Goal: Information Seeking & Learning: Learn about a topic

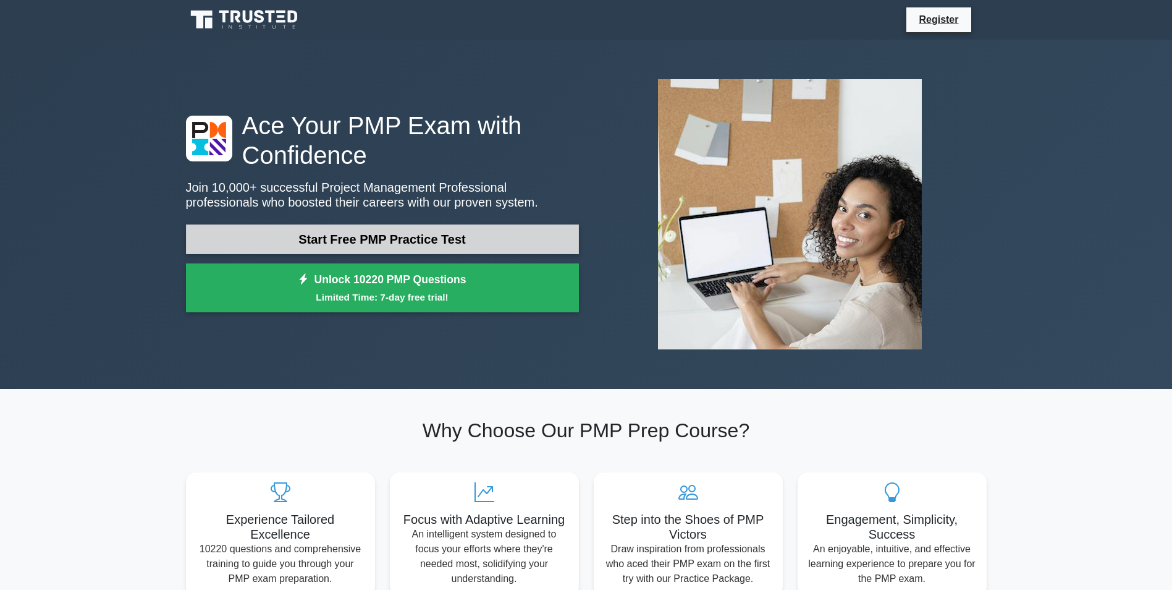
drag, startPoint x: 0, startPoint y: 0, endPoint x: 421, endPoint y: 243, distance: 486.7
click at [421, 243] on link "Start Free PMP Practice Test" at bounding box center [382, 239] width 393 height 30
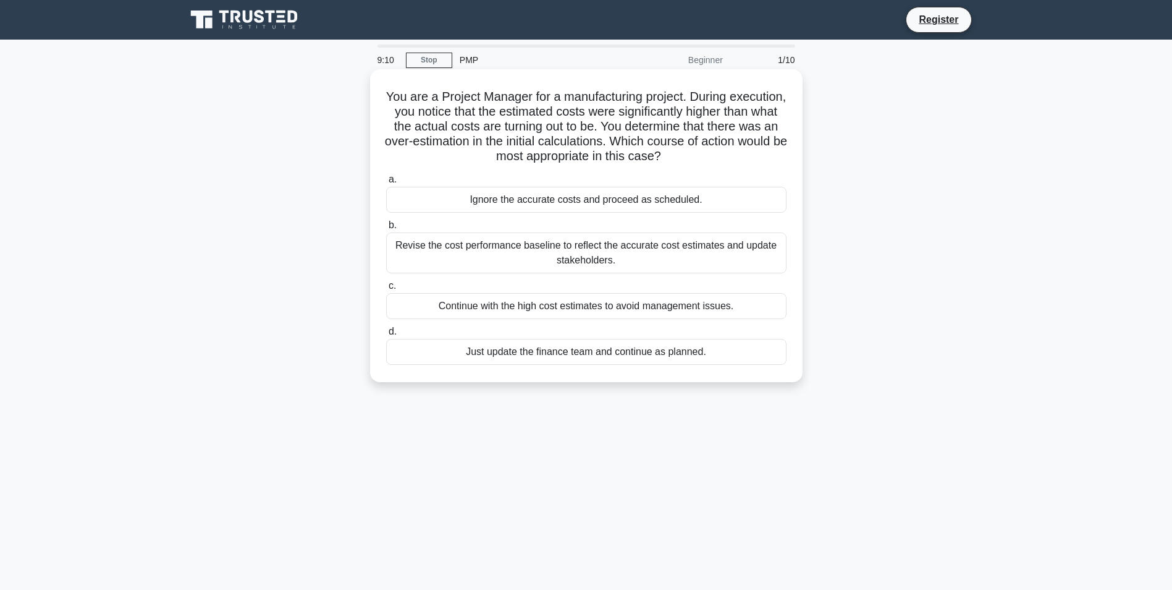
click at [670, 252] on div "Revise the cost performance baseline to reflect the accurate cost estimates and…" at bounding box center [586, 252] width 400 height 41
click at [386, 229] on input "b. Revise the cost performance baseline to reflect the accurate cost estimates …" at bounding box center [386, 225] width 0 height 8
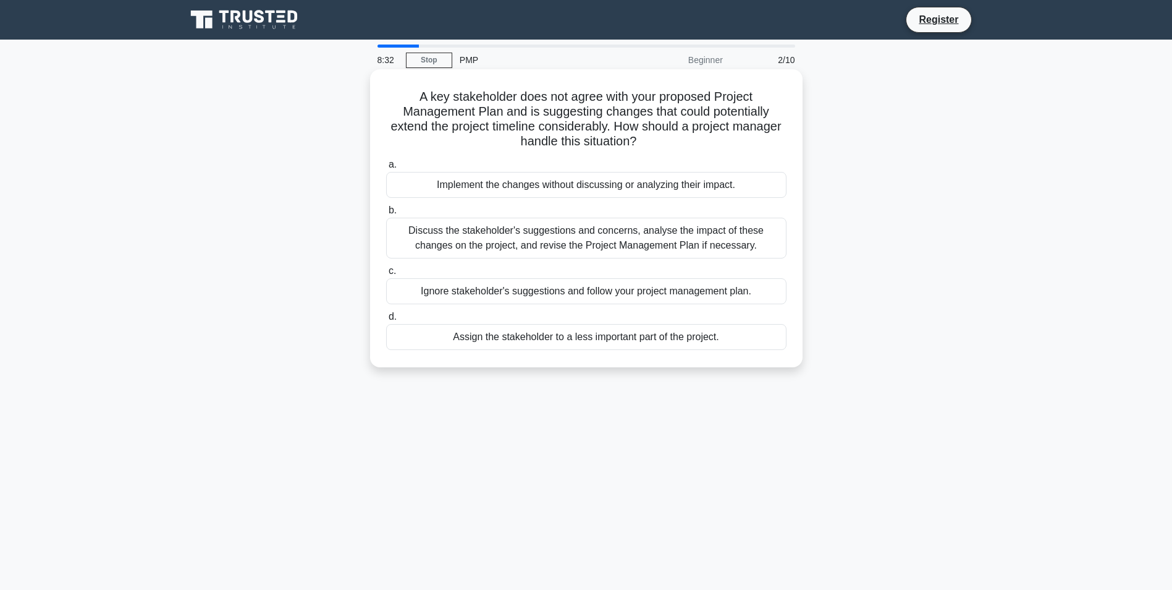
click at [530, 239] on div "Discuss the stakeholder's suggestions and concerns, analyse the impact of these…" at bounding box center [586, 238] width 400 height 41
click at [386, 214] on input "b. Discuss the stakeholder's suggestions and concerns, analyse the impact of th…" at bounding box center [386, 210] width 0 height 8
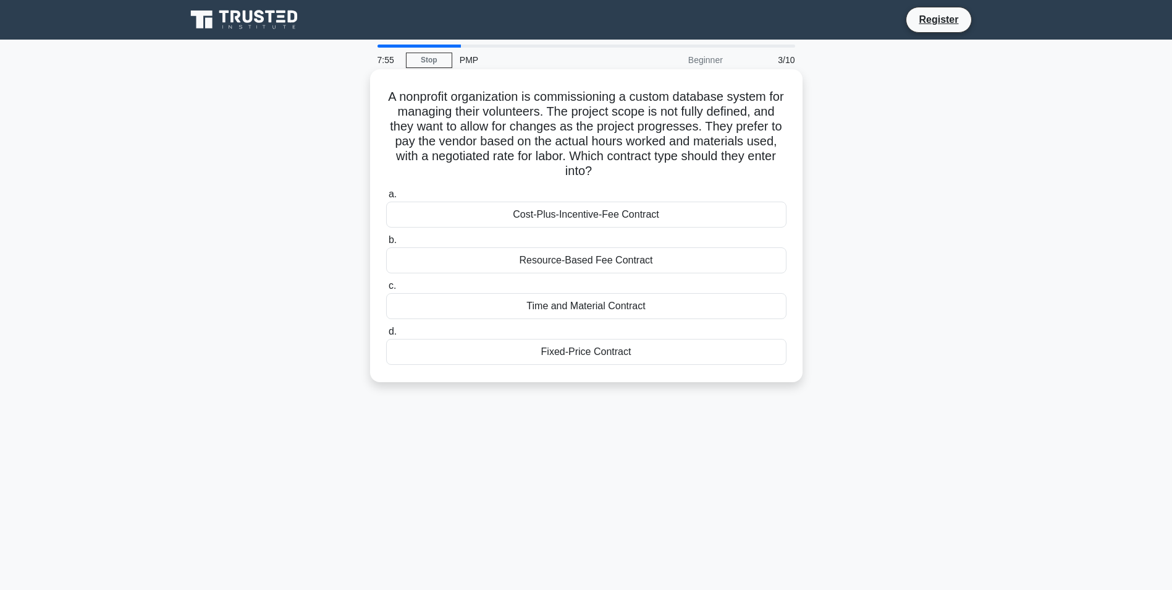
click at [578, 309] on div "Time and Material Contract" at bounding box center [586, 306] width 400 height 26
click at [386, 290] on input "c. Time and Material Contract" at bounding box center [386, 286] width 0 height 8
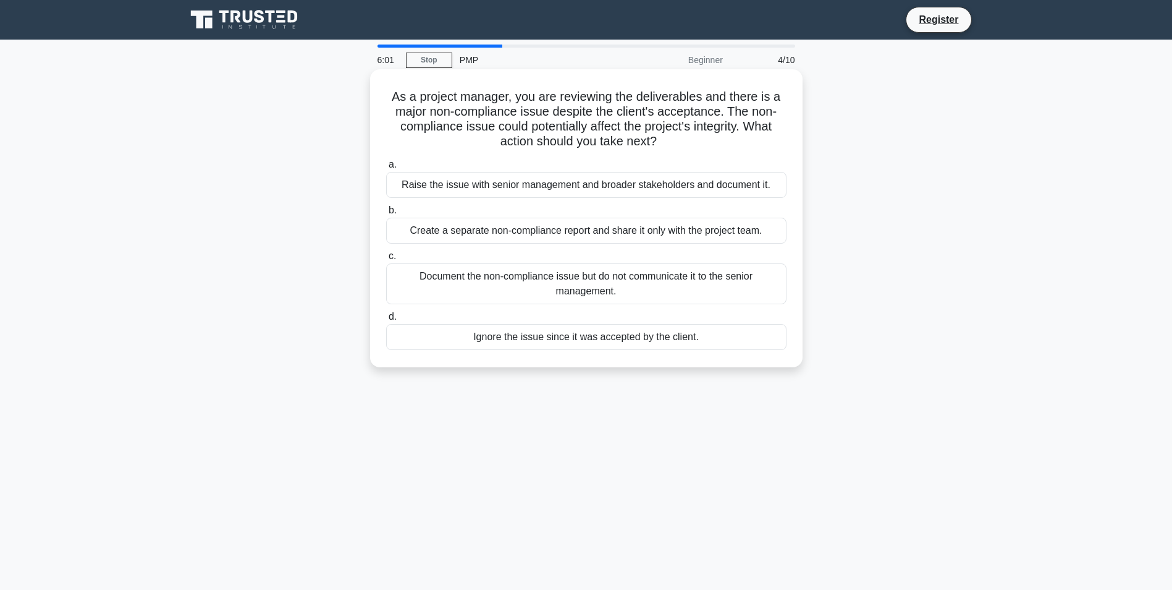
click at [551, 182] on div "Raise the issue with senior management and broader stakeholders and document it." at bounding box center [586, 185] width 400 height 26
click at [386, 169] on input "a. Raise the issue with senior management and broader stakeholders and document…" at bounding box center [386, 165] width 0 height 8
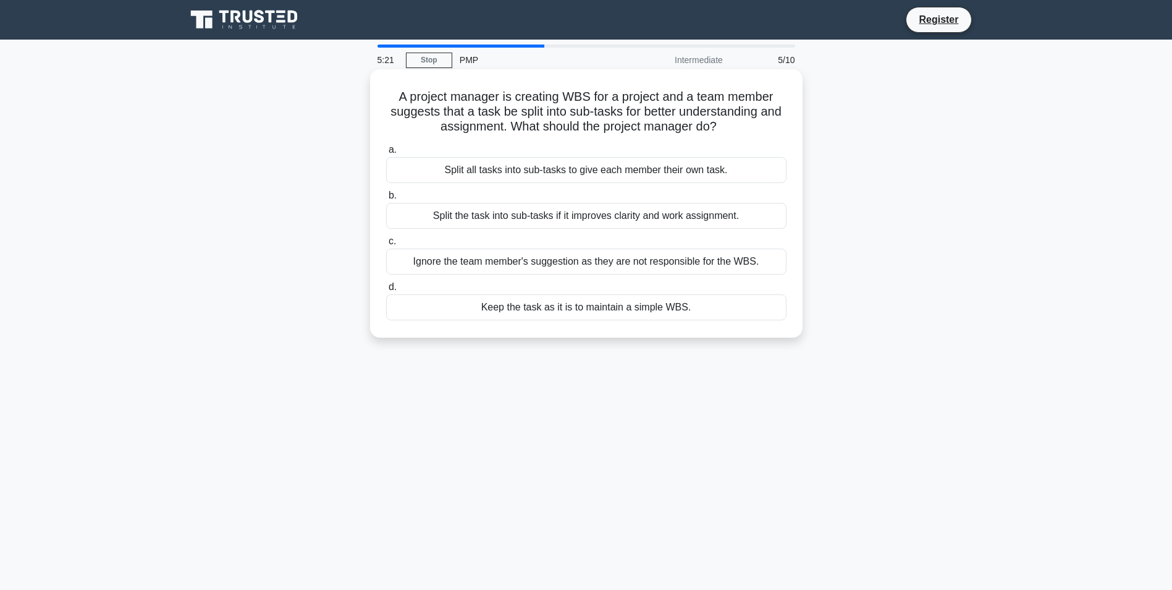
click at [588, 223] on div "Split the task into sub-tasks if it improves clarity and work assignment." at bounding box center [586, 216] width 400 height 26
click at [386, 200] on input "b. Split the task into sub-tasks if it improves clarity and work assignment." at bounding box center [386, 196] width 0 height 8
click at [667, 305] on div "To adjust project schedules based on real-time progress updates" at bounding box center [586, 307] width 400 height 26
click at [386, 291] on input "d. To adjust project schedules based on real-time progress updates" at bounding box center [386, 287] width 0 height 8
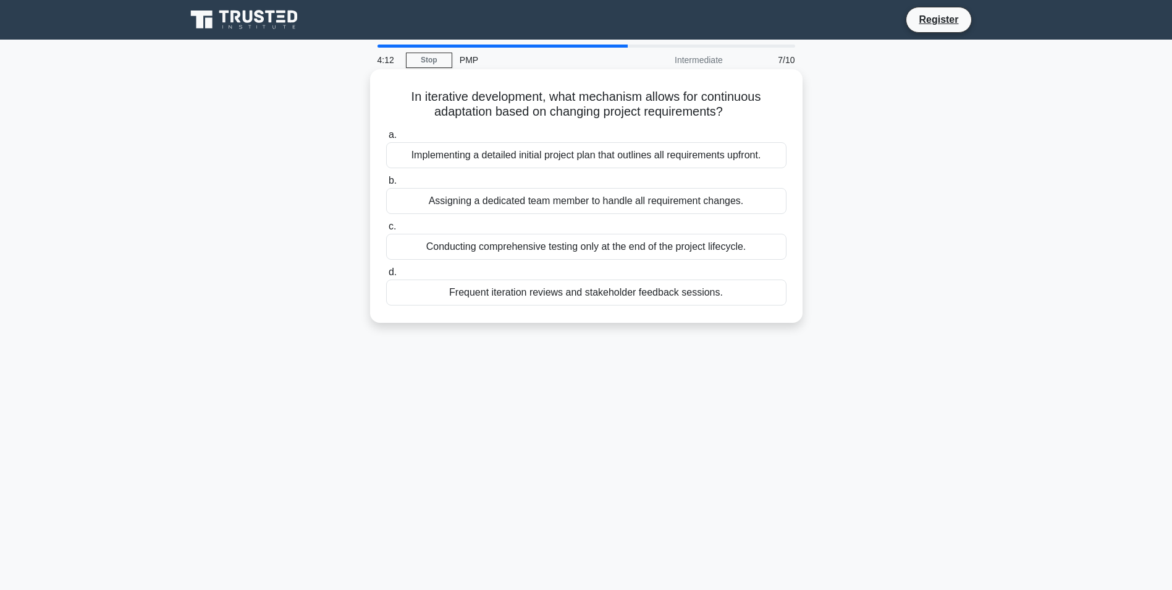
click at [488, 157] on div "Implementing a detailed initial project plan that outlines all requirements upf…" at bounding box center [586, 155] width 400 height 26
click at [386, 139] on input "a. Implementing a detailed initial project plan that outlines all requirements …" at bounding box center [386, 135] width 0 height 8
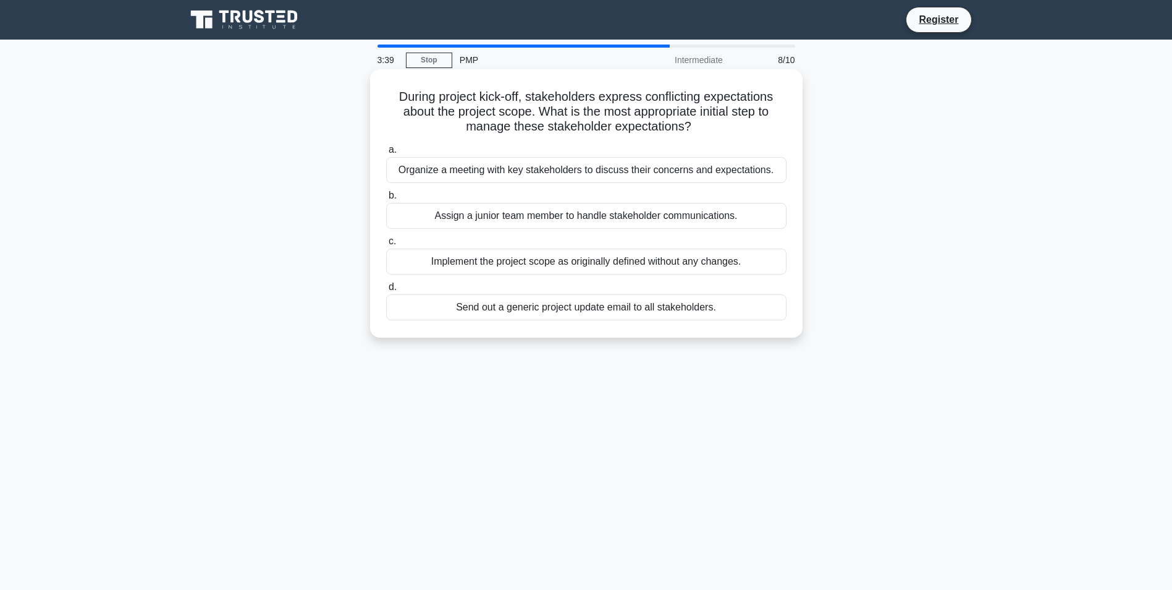
click at [501, 176] on div "Organize a meeting with key stakeholders to discuss their concerns and expectat…" at bounding box center [586, 170] width 400 height 26
click at [386, 154] on input "a. Organize a meeting with key stakeholders to discuss their concerns and expec…" at bounding box center [386, 150] width 0 height 8
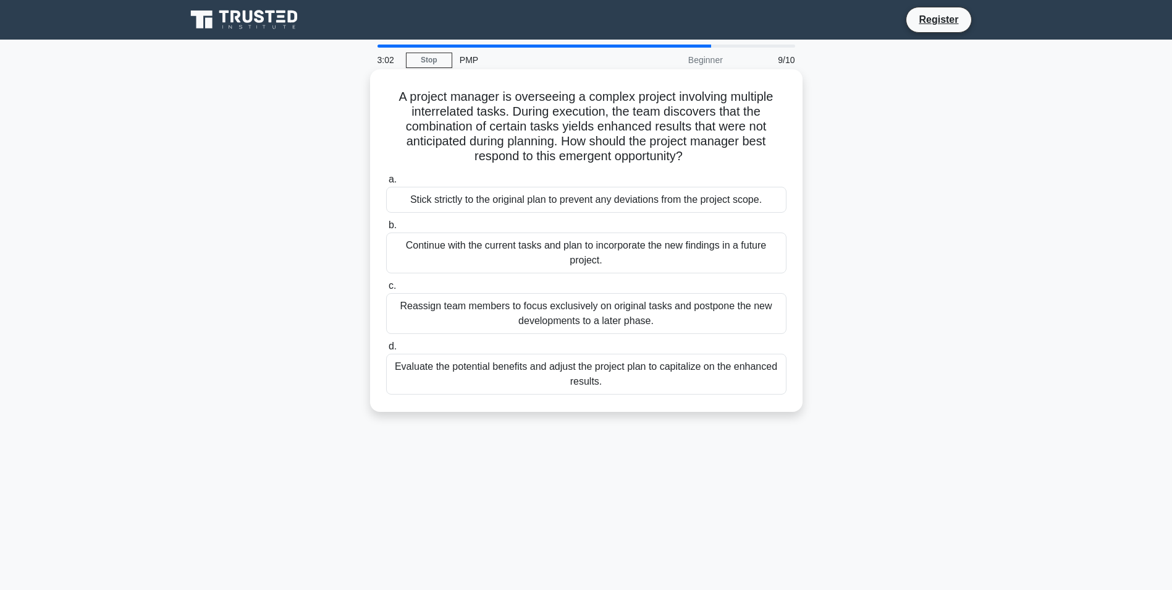
click at [688, 377] on div "Evaluate the potential benefits and adjust the project plan to capitalize on th…" at bounding box center [586, 373] width 400 height 41
click at [386, 350] on input "d. Evaluate the potential benefits and adjust the project plan to capitalize on…" at bounding box center [386, 346] width 0 height 8
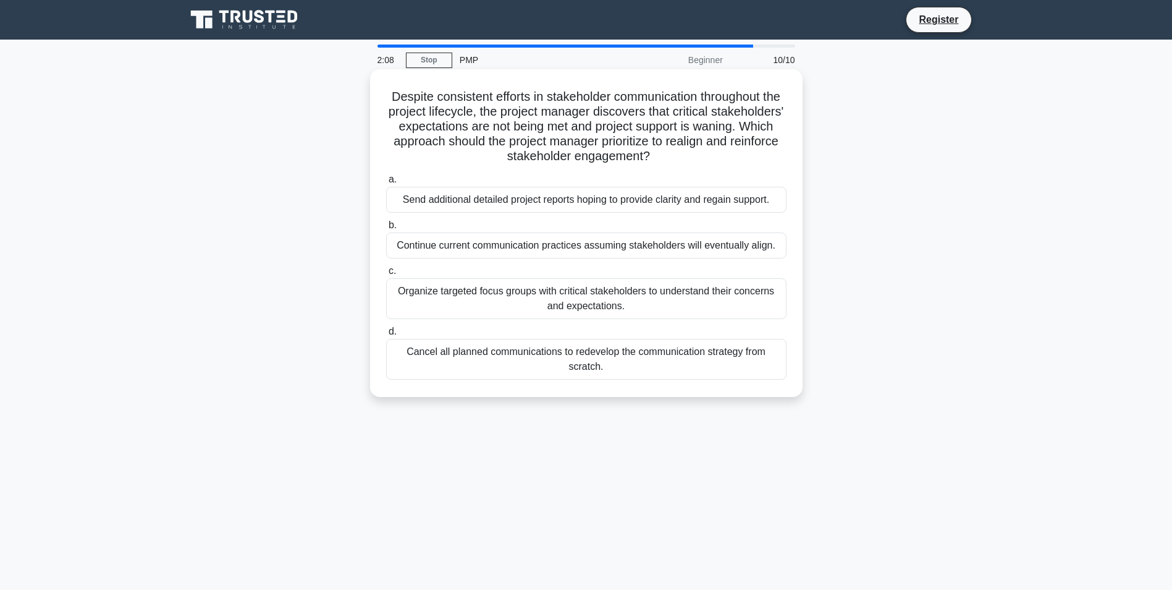
click at [643, 298] on div "Organize targeted focus groups with critical stakeholders to understand their c…" at bounding box center [586, 298] width 400 height 41
click at [386, 275] on input "c. Organize targeted focus groups with critical stakeholders to understand thei…" at bounding box center [386, 271] width 0 height 8
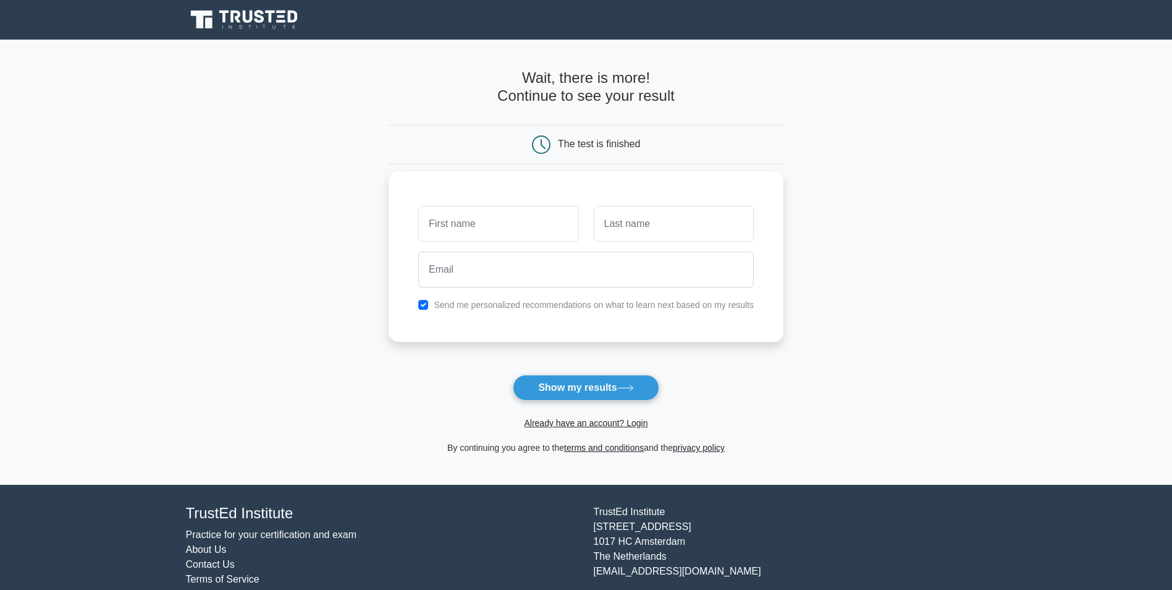
click at [489, 222] on input "text" at bounding box center [498, 224] width 160 height 36
type input "[PERSON_NAME]"
type input "Jbara"
type input "hamidjbara@live.com"
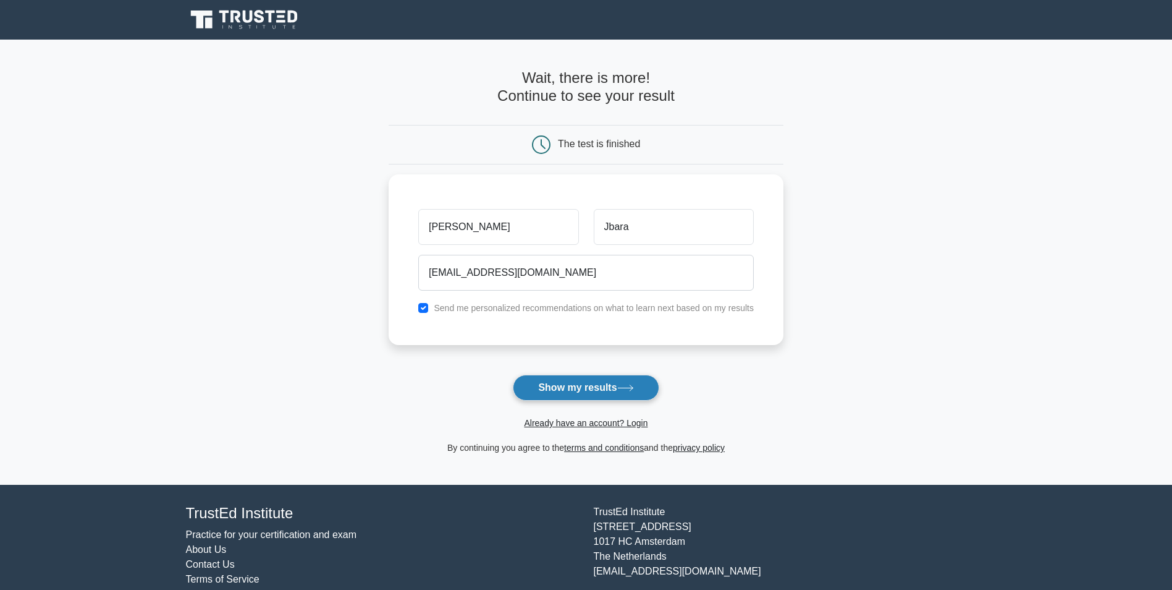
click at [590, 388] on button "Show my results" at bounding box center [586, 387] width 146 height 26
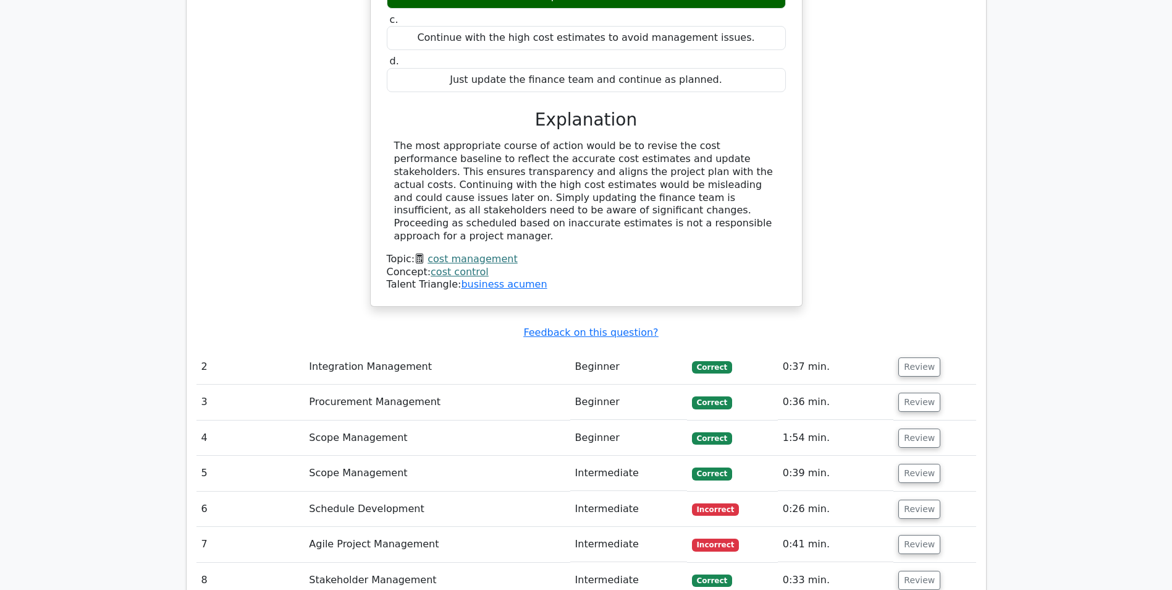
scroll to position [1359, 0]
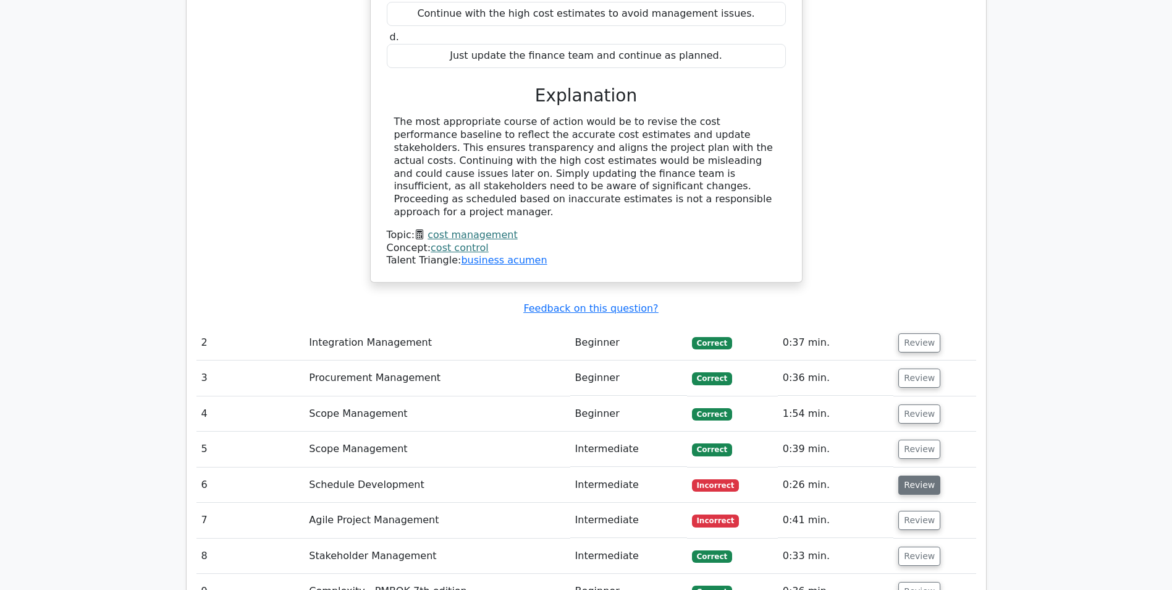
click at [917, 475] on button "Review" at bounding box center [919, 484] width 42 height 19
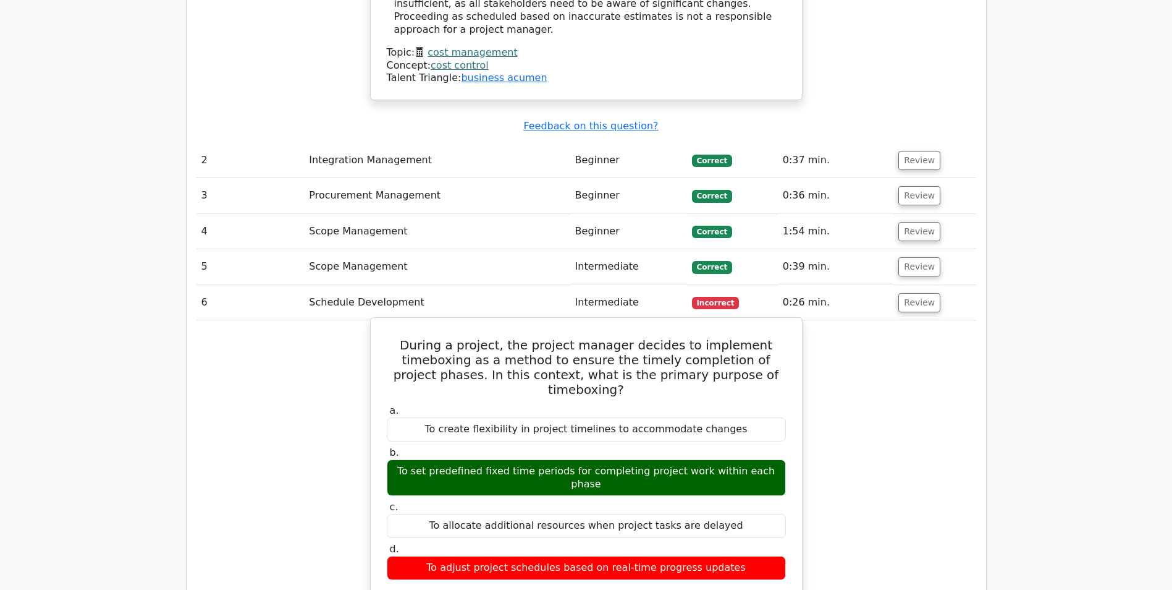
scroll to position [1545, 0]
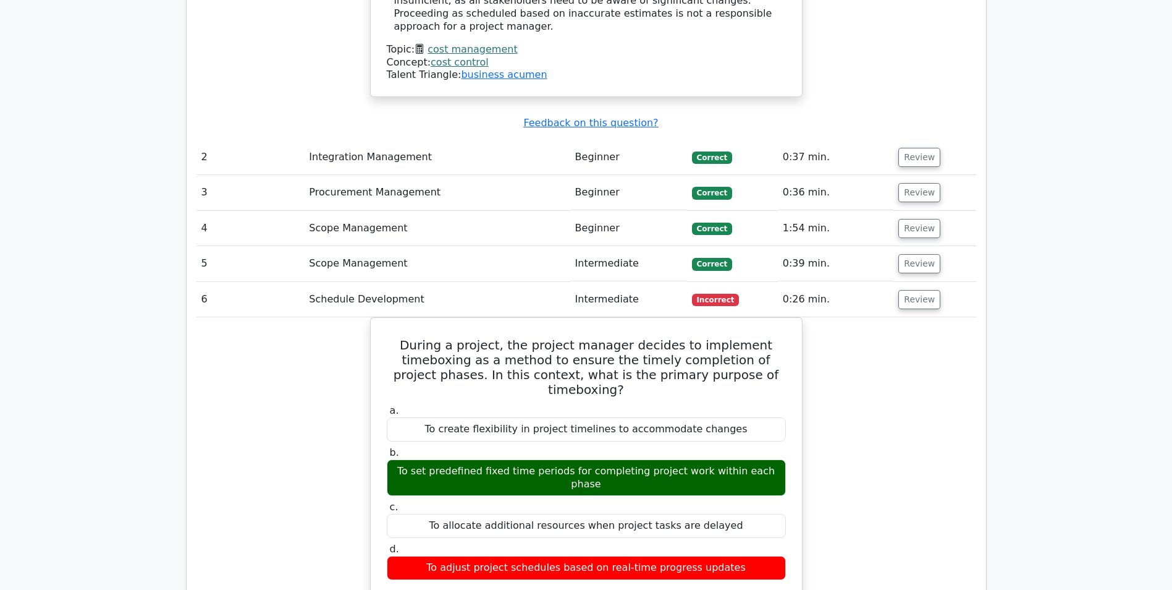
click at [851, 349] on div "During a project, the project manager decides to implement timeboxing as a meth…" at bounding box center [587, 574] width 780 height 514
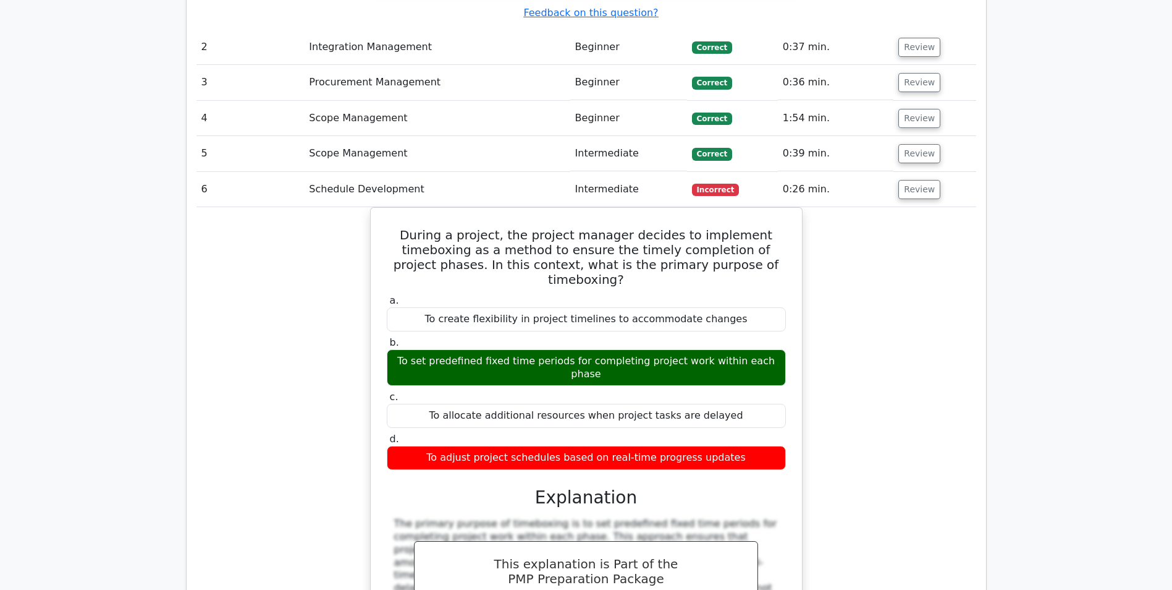
scroll to position [1668, 0]
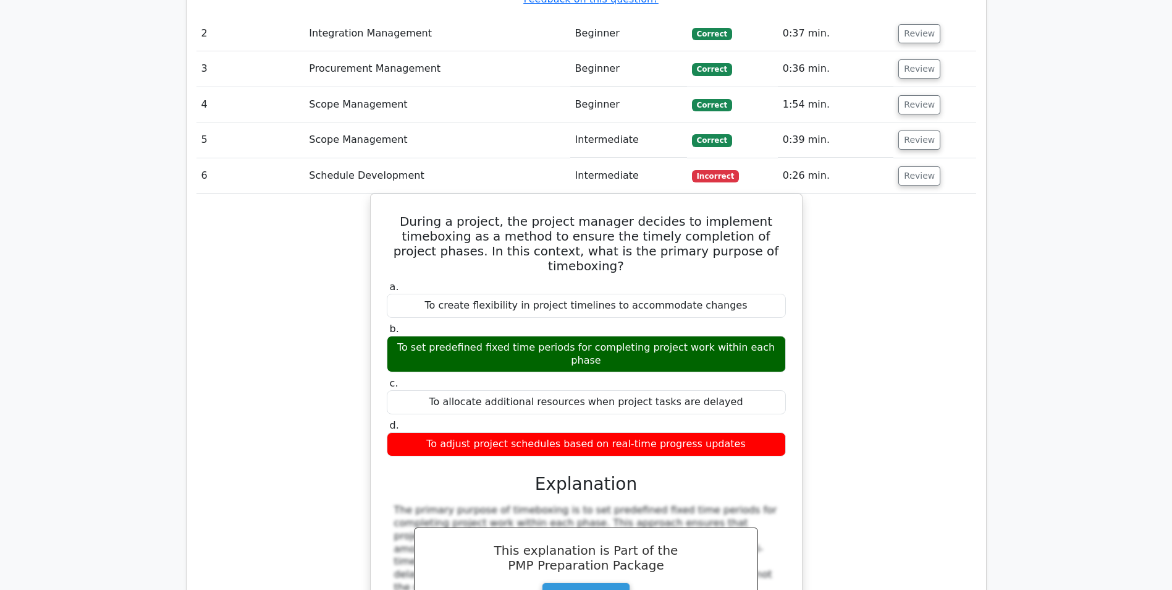
click at [857, 383] on div "During a project, the project manager decides to implement timeboxing as a meth…" at bounding box center [587, 450] width 780 height 514
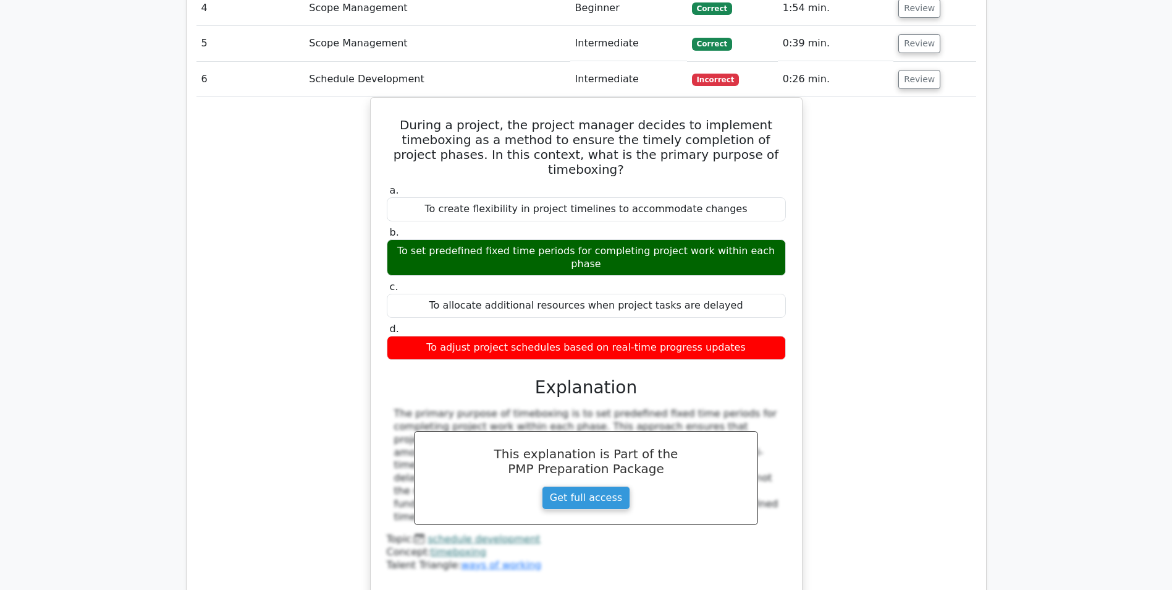
scroll to position [1916, 0]
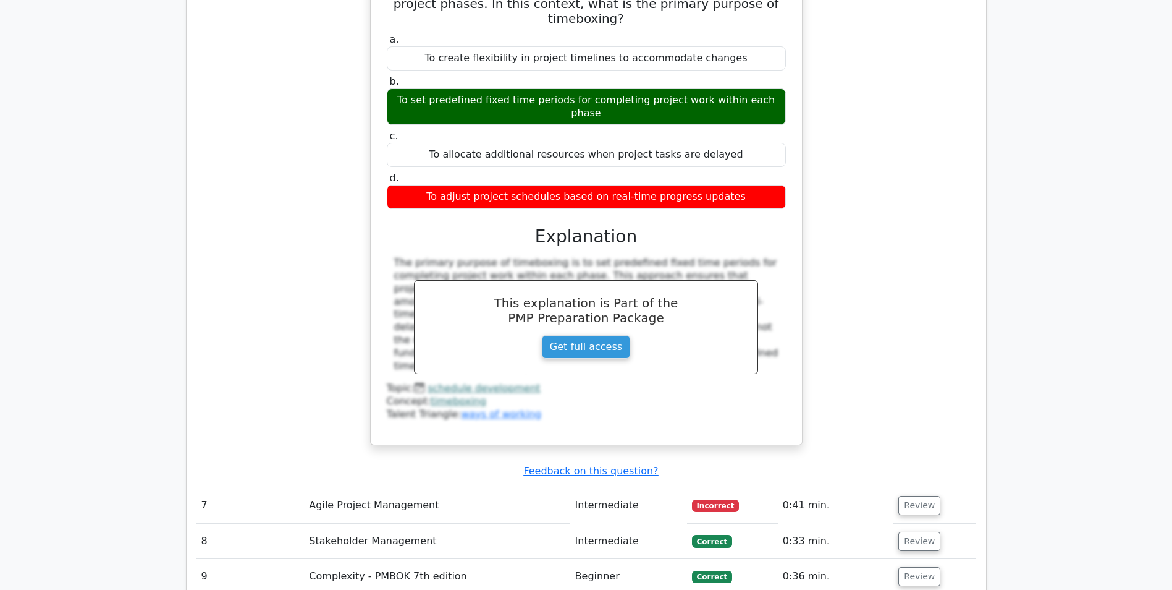
click at [329, 313] on div "During a project, the project manager decides to implement timeboxing as a meth…" at bounding box center [587, 203] width 780 height 514
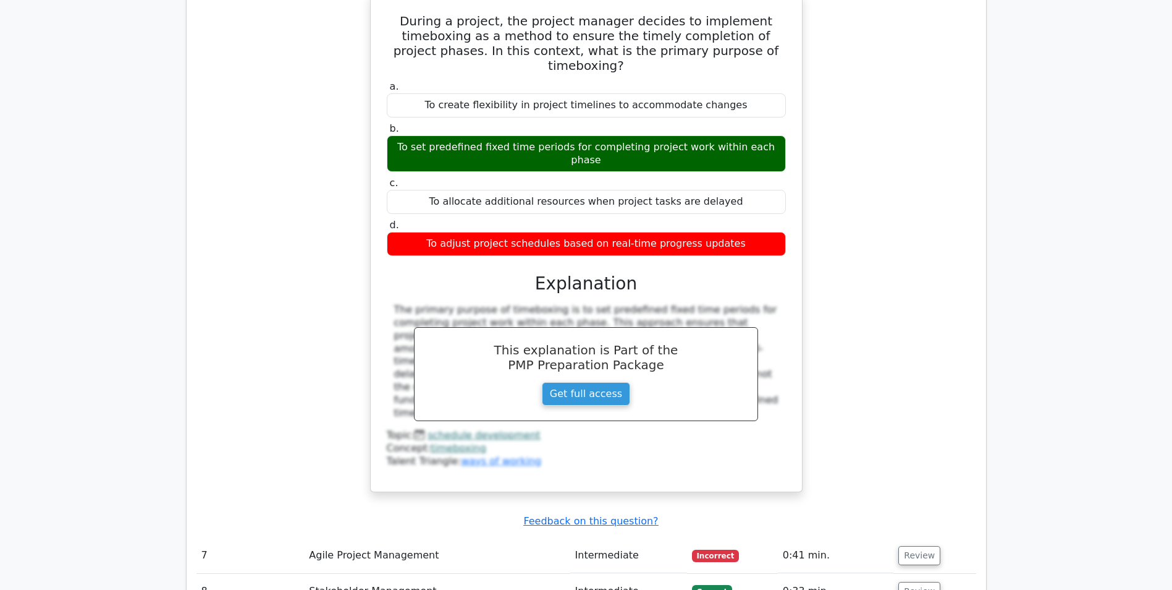
scroll to position [1668, 0]
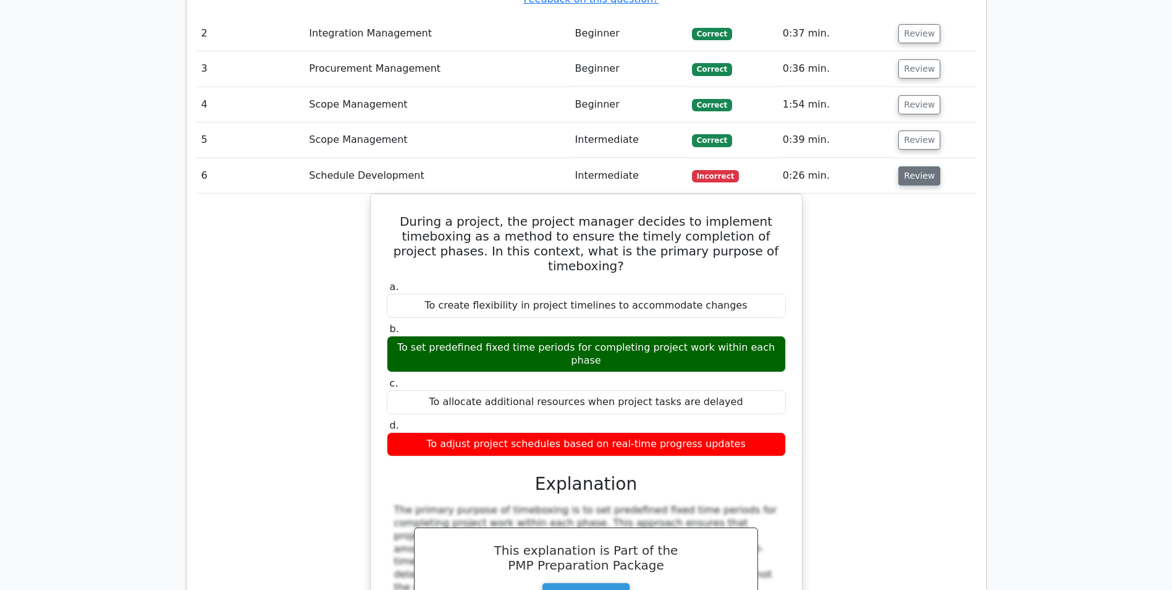
click at [917, 166] on button "Review" at bounding box center [919, 175] width 42 height 19
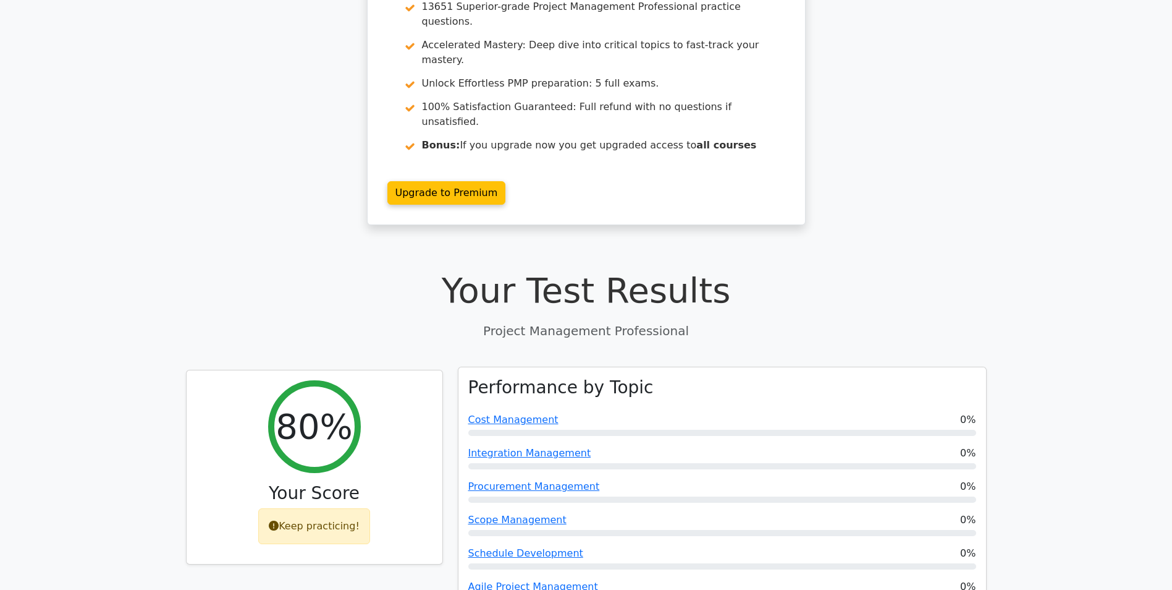
scroll to position [185, 0]
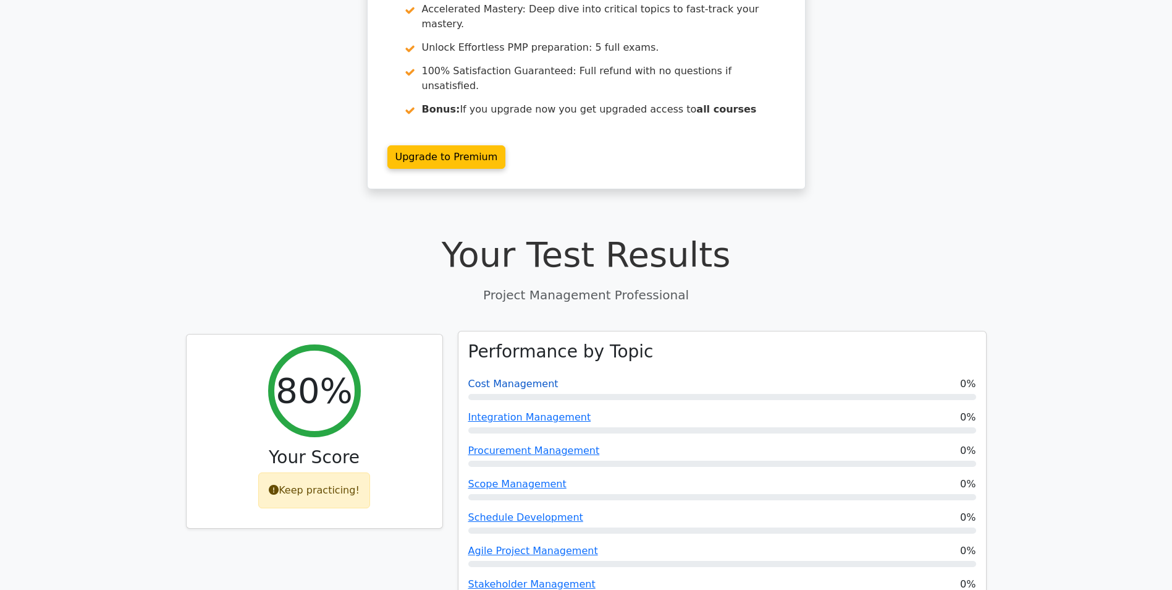
click at [493, 378] on link "Cost Management" at bounding box center [513, 384] width 90 height 12
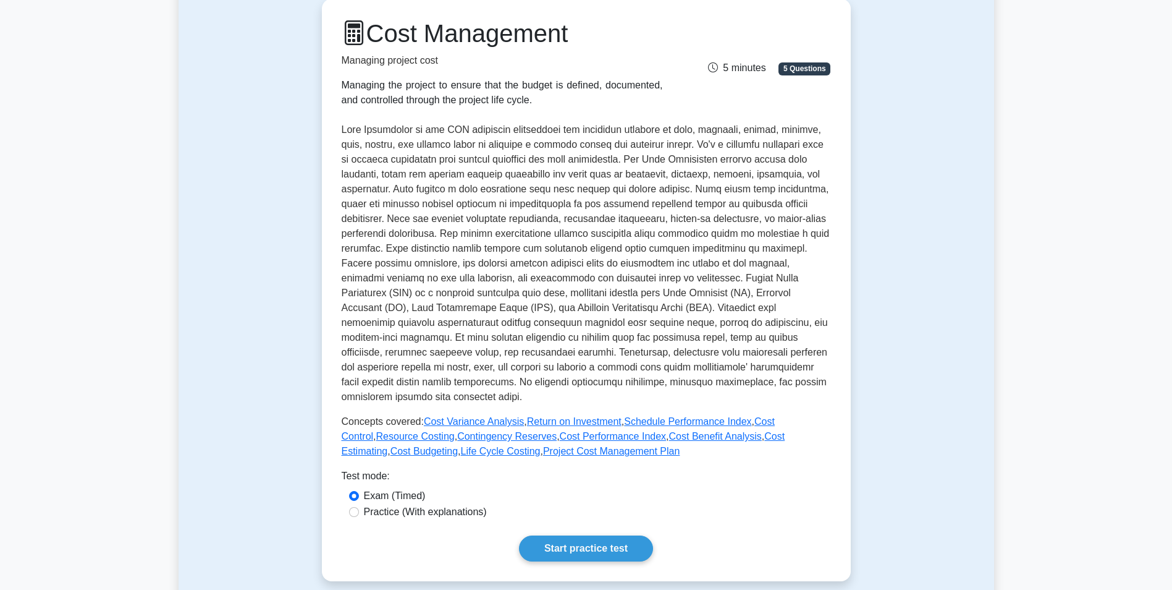
scroll to position [124, 0]
click at [592, 543] on link "Start practice test" at bounding box center [586, 546] width 134 height 26
